Goal: Navigation & Orientation: Locate item on page

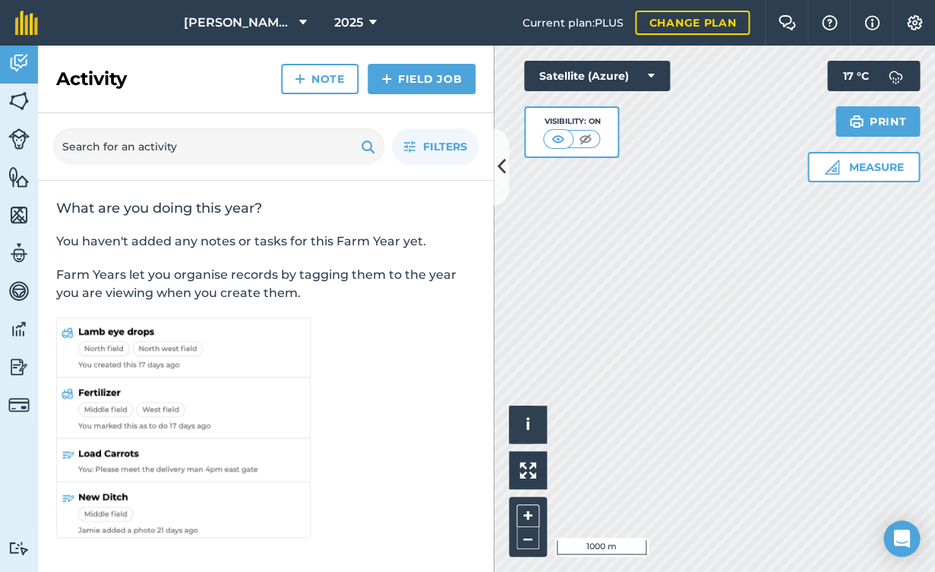
click at [494, 164] on button at bounding box center [500, 167] width 15 height 76
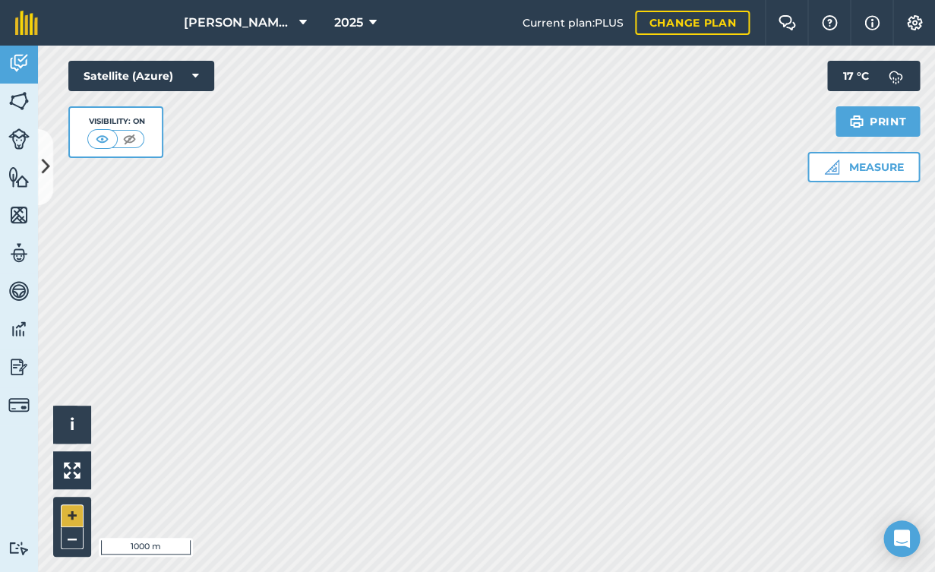
click at [71, 514] on button "+" at bounding box center [72, 515] width 23 height 23
click at [69, 510] on button "+" at bounding box center [72, 515] width 23 height 23
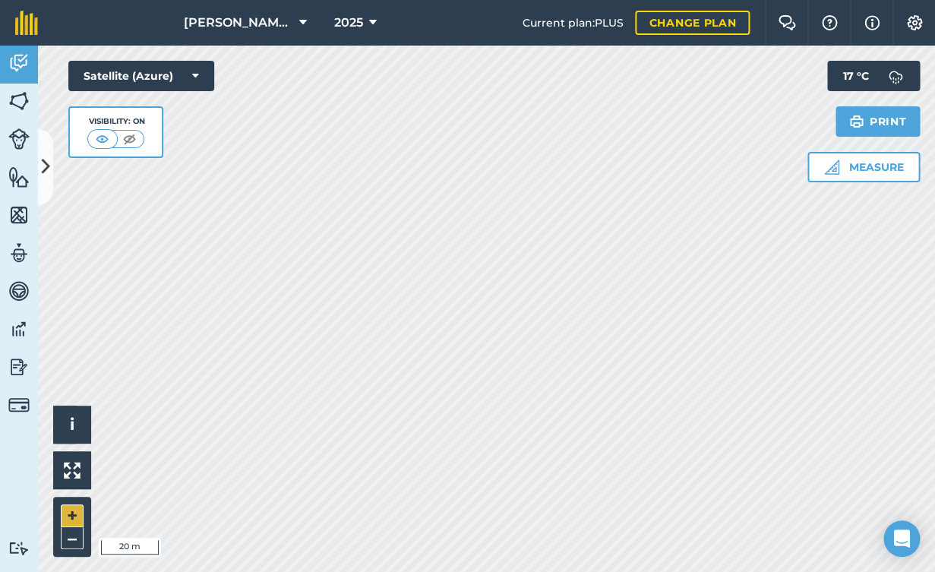
click at [61, 520] on button "+" at bounding box center [72, 515] width 23 height 23
click at [68, 520] on button "+" at bounding box center [72, 515] width 23 height 23
click at [147, 78] on button "Satellite (Azure)" at bounding box center [141, 76] width 146 height 30
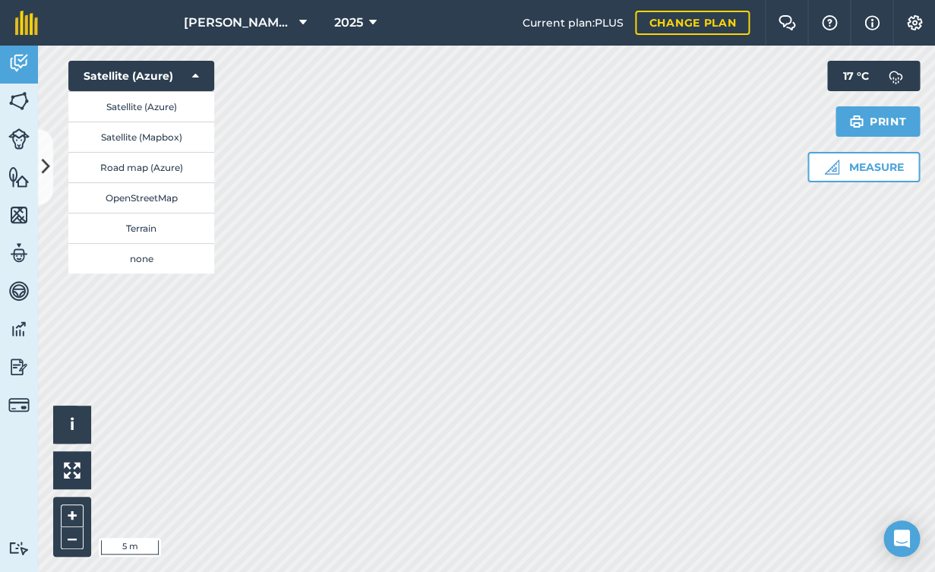
click at [154, 137] on button "Satellite (Mapbox)" at bounding box center [141, 136] width 146 height 30
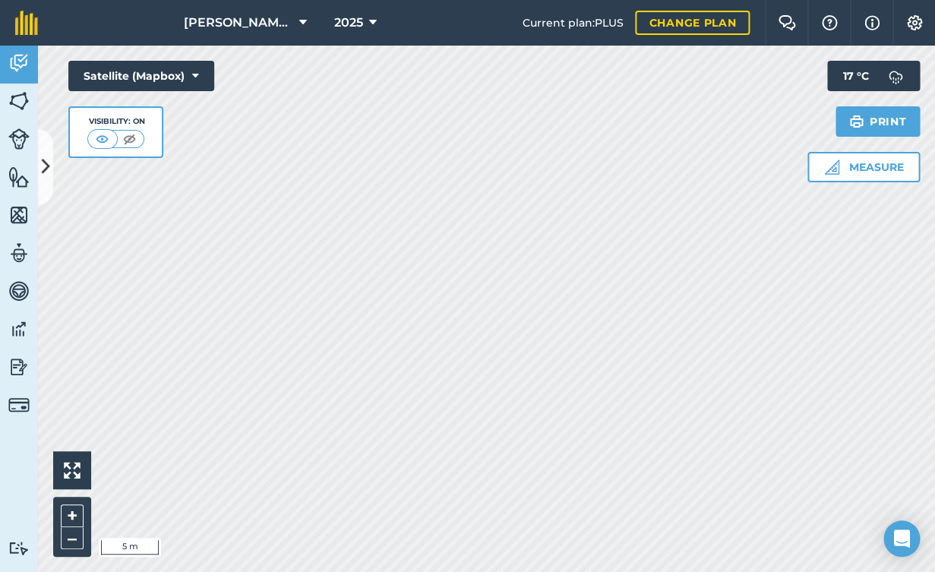
click at [184, 71] on button "Satellite (Mapbox)" at bounding box center [141, 76] width 146 height 30
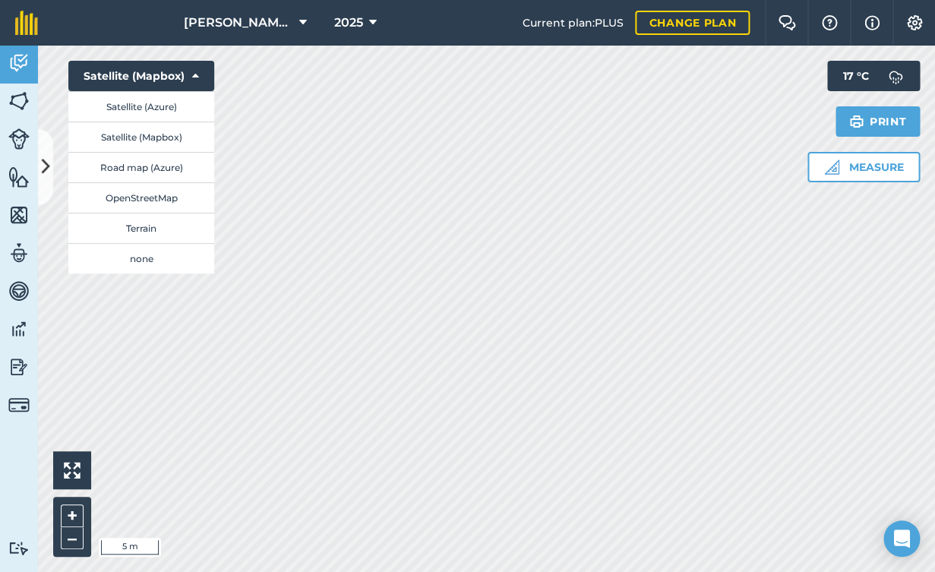
click at [169, 161] on button "Road map (Azure)" at bounding box center [141, 167] width 146 height 30
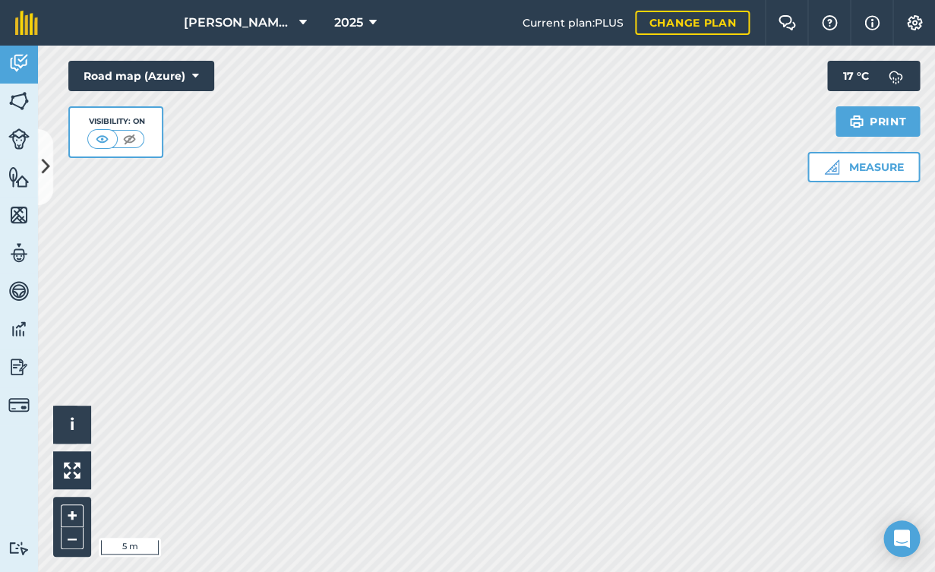
click at [159, 76] on button "Road map (Azure)" at bounding box center [141, 76] width 146 height 30
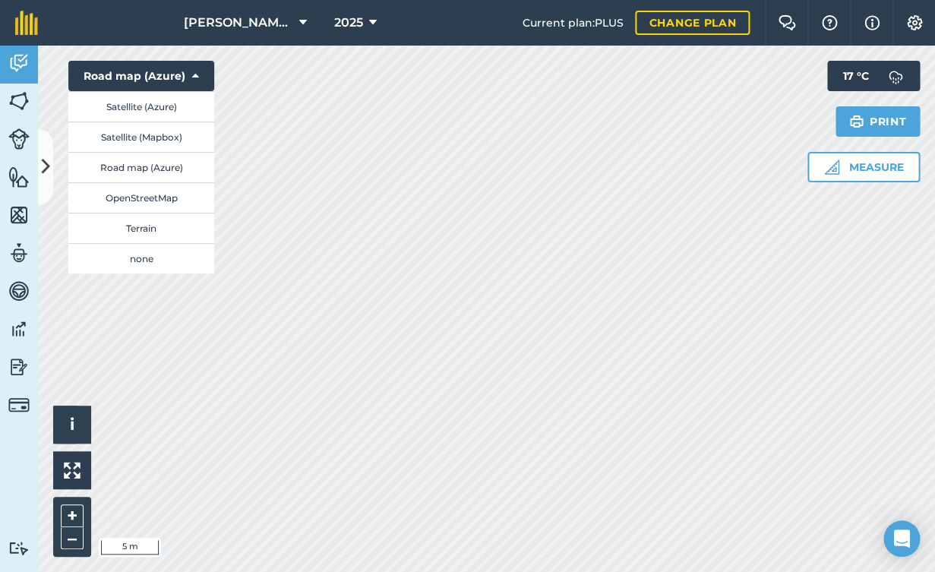
click at [165, 194] on button "OpenStreetMap" at bounding box center [141, 197] width 146 height 30
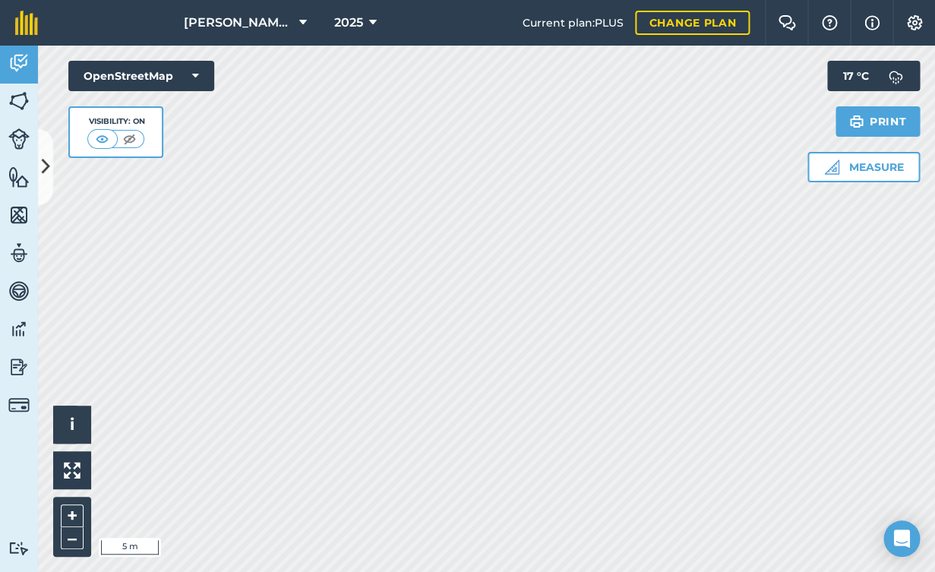
click at [172, 80] on button "OpenStreetMap" at bounding box center [141, 76] width 146 height 30
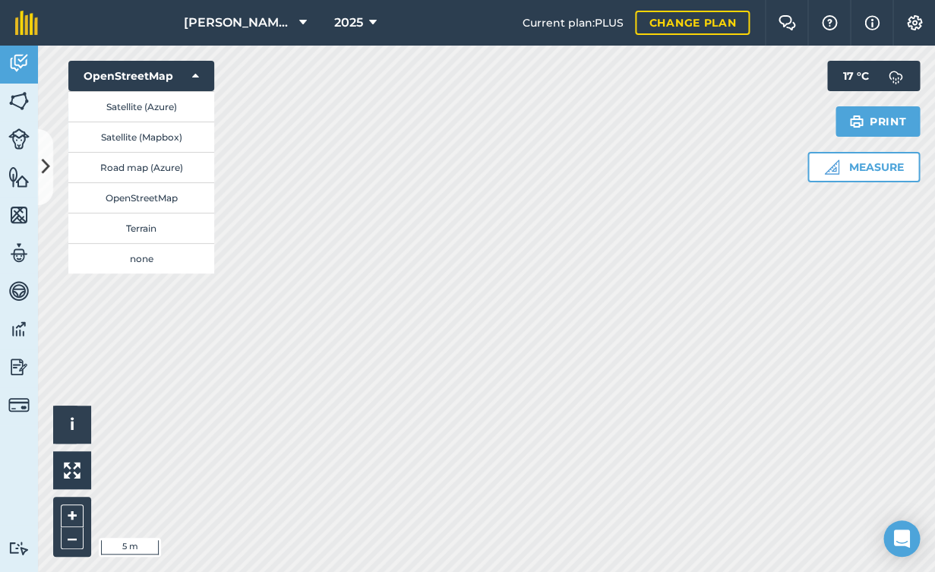
click at [169, 232] on button "Terrain" at bounding box center [141, 228] width 146 height 30
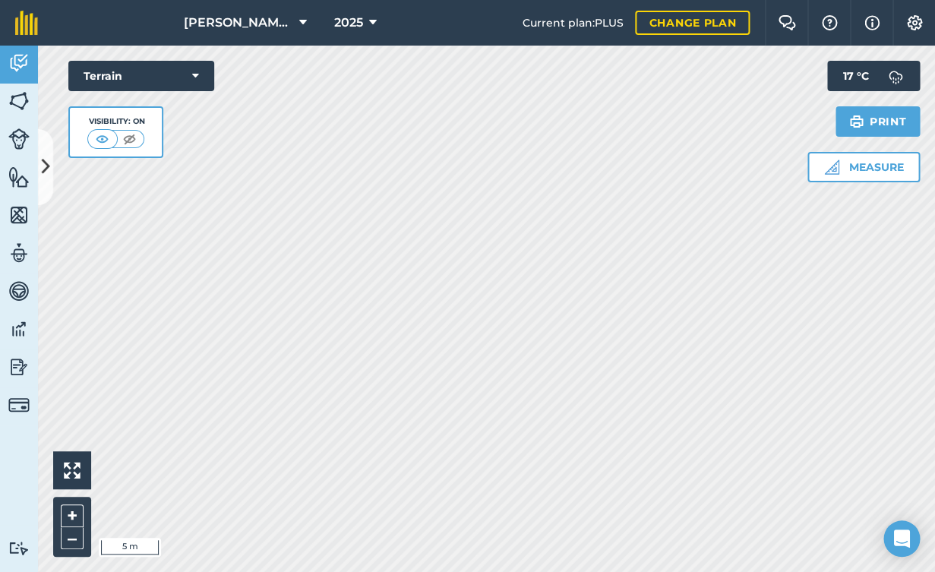
click at [150, 80] on button "Terrain" at bounding box center [141, 76] width 146 height 30
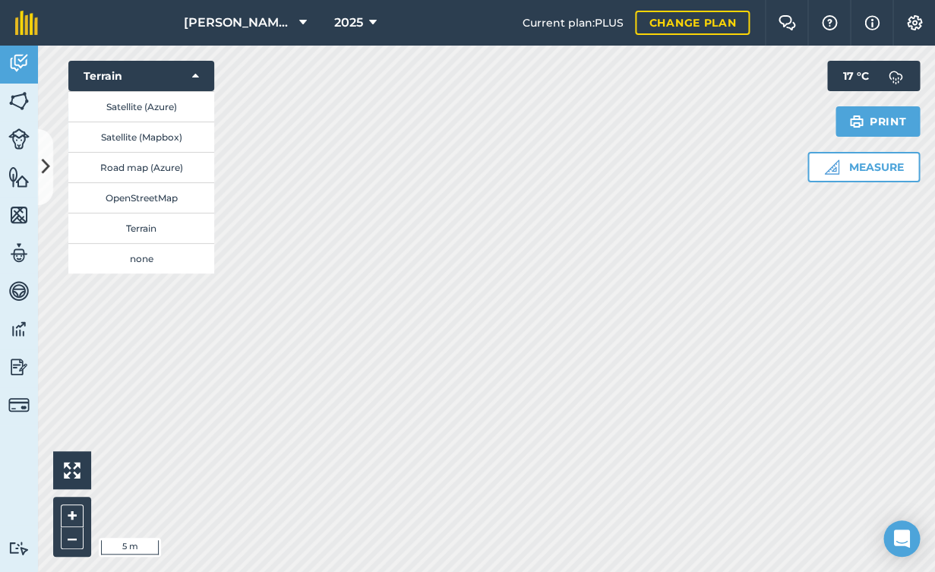
click at [162, 230] on button "Terrain" at bounding box center [141, 228] width 146 height 30
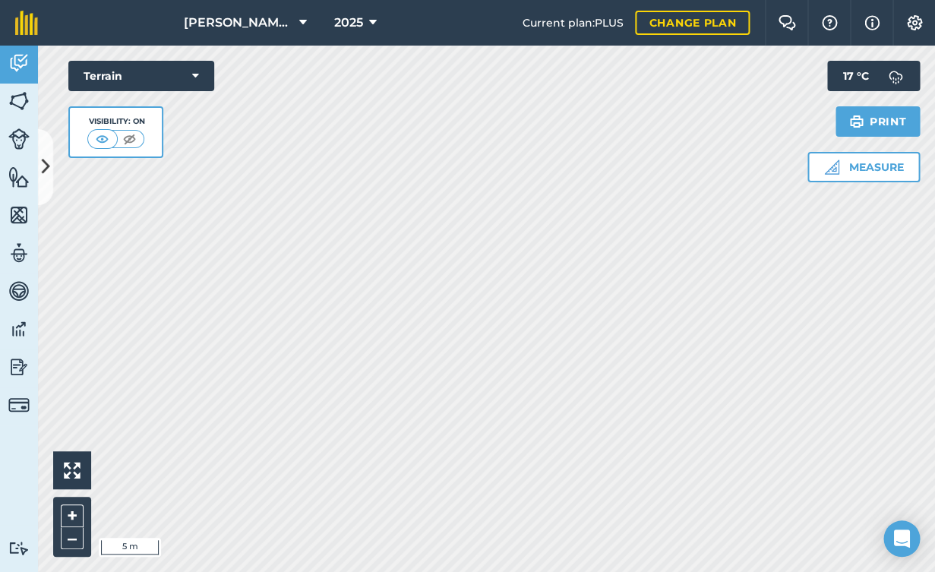
click at [162, 76] on button "Terrain" at bounding box center [141, 76] width 146 height 30
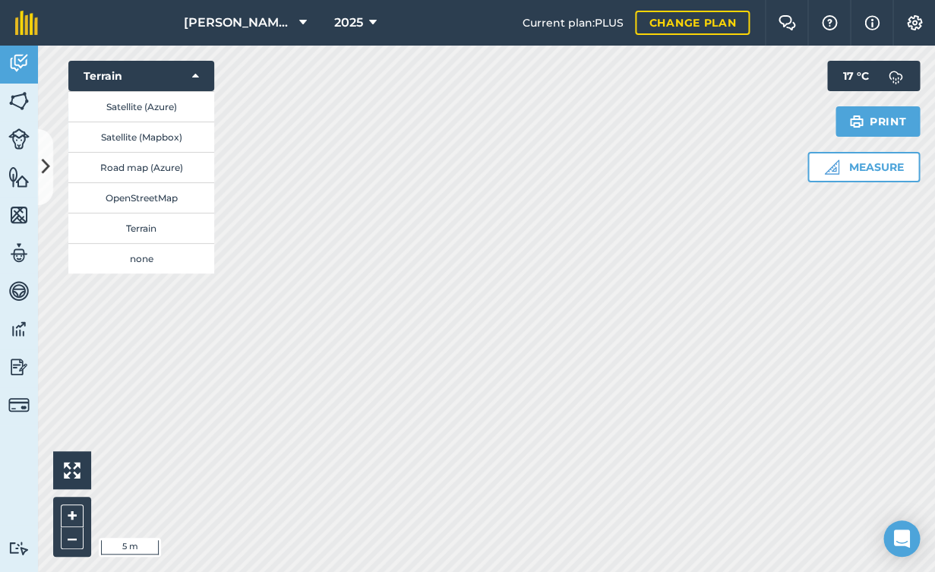
click at [156, 107] on button "Satellite (Azure)" at bounding box center [141, 106] width 146 height 30
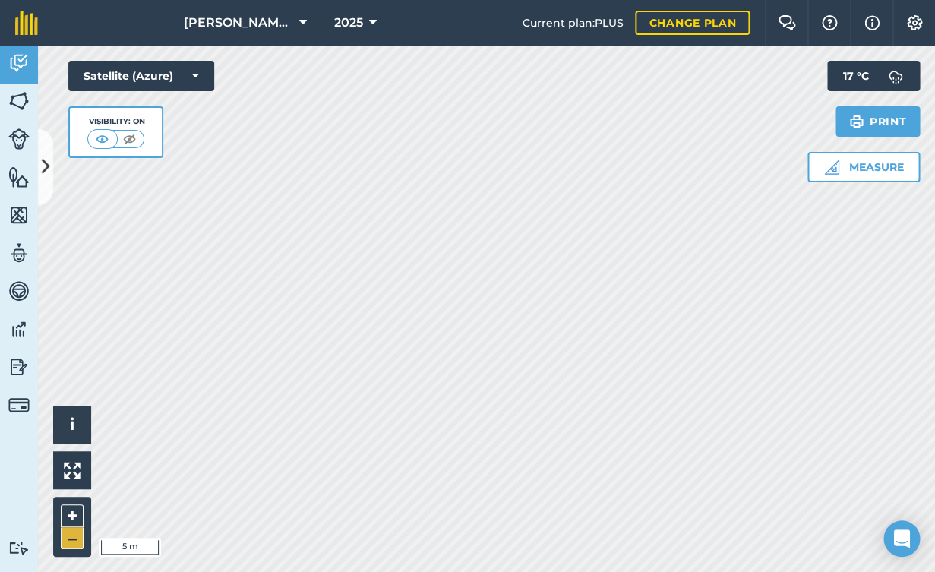
click at [73, 541] on button "–" at bounding box center [72, 538] width 23 height 22
click at [75, 534] on button "–" at bounding box center [72, 538] width 23 height 22
click at [68, 515] on button "+" at bounding box center [72, 515] width 23 height 23
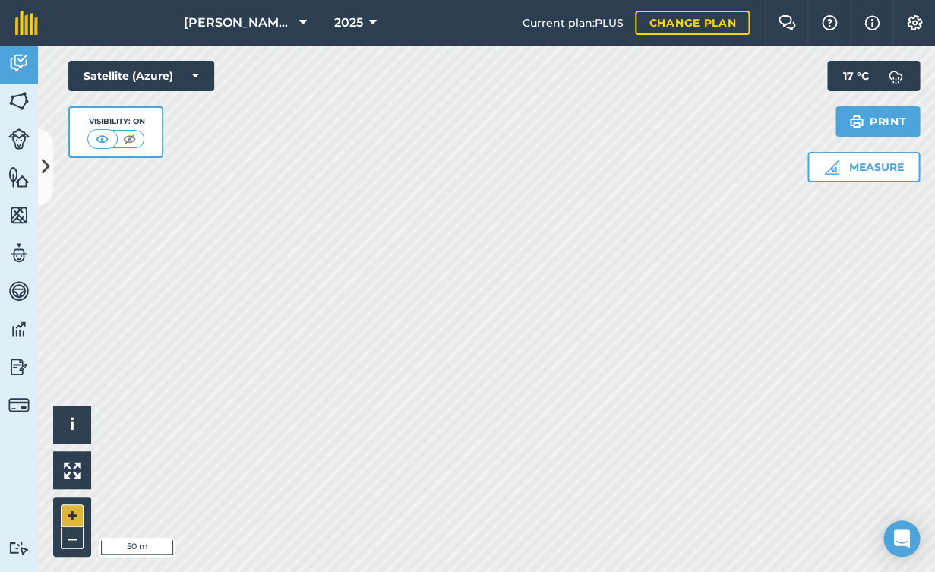
click at [68, 515] on button "+" at bounding box center [72, 515] width 23 height 23
click at [77, 535] on button "–" at bounding box center [72, 538] width 23 height 22
